Goal: Task Accomplishment & Management: Manage account settings

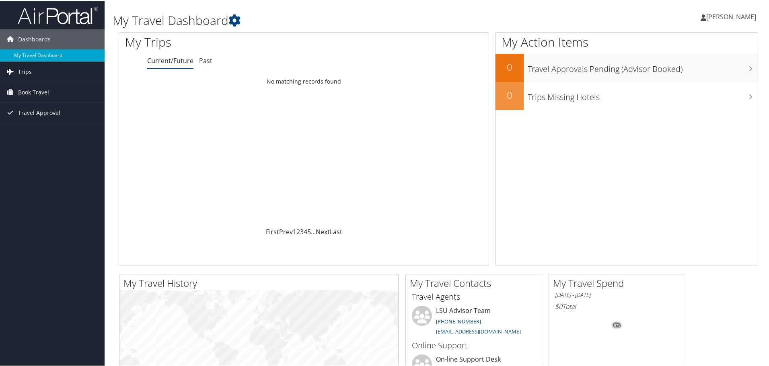
click at [44, 76] on link "Trips" at bounding box center [52, 71] width 105 height 20
click at [55, 88] on link "Current/Future Trips" at bounding box center [52, 87] width 105 height 12
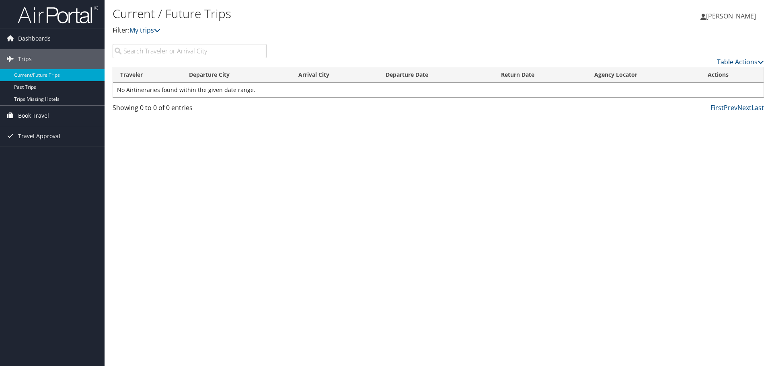
click at [52, 116] on link "Book Travel" at bounding box center [52, 116] width 105 height 20
click at [77, 146] on link "Book/Manage Online Trips" at bounding box center [52, 144] width 105 height 12
click at [745, 18] on span "[PERSON_NAME]" at bounding box center [731, 16] width 50 height 9
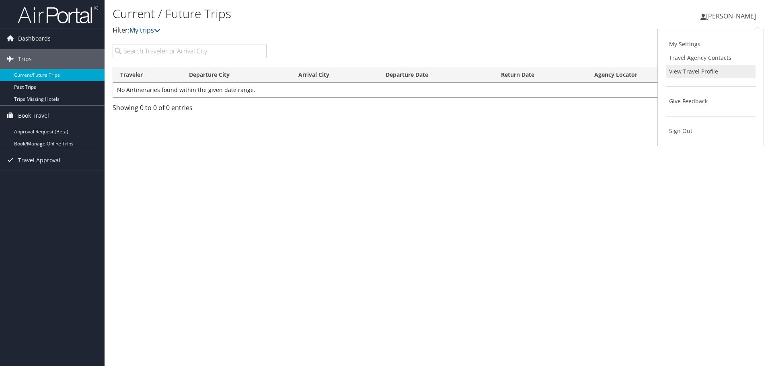
click at [685, 76] on link "View Travel Profile" at bounding box center [711, 72] width 90 height 14
